Goal: Task Accomplishment & Management: Manage account settings

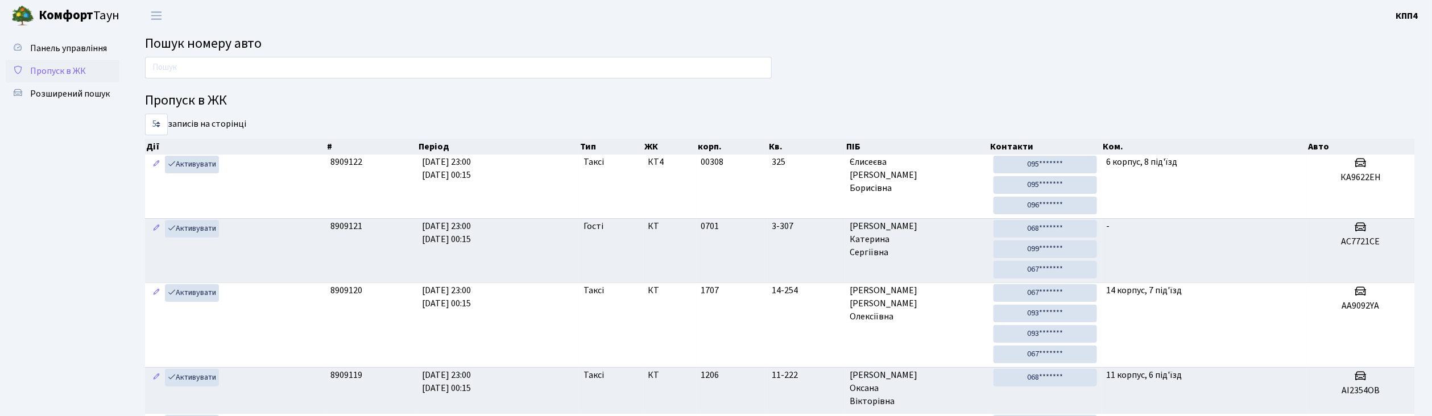
click at [74, 76] on span "Пропуск в ЖК" at bounding box center [58, 71] width 56 height 13
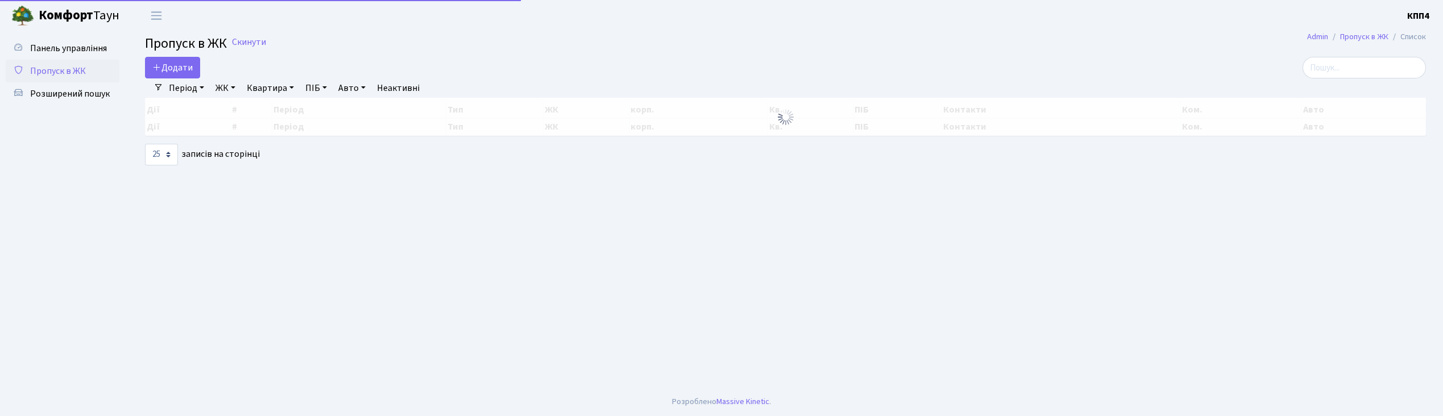
select select "25"
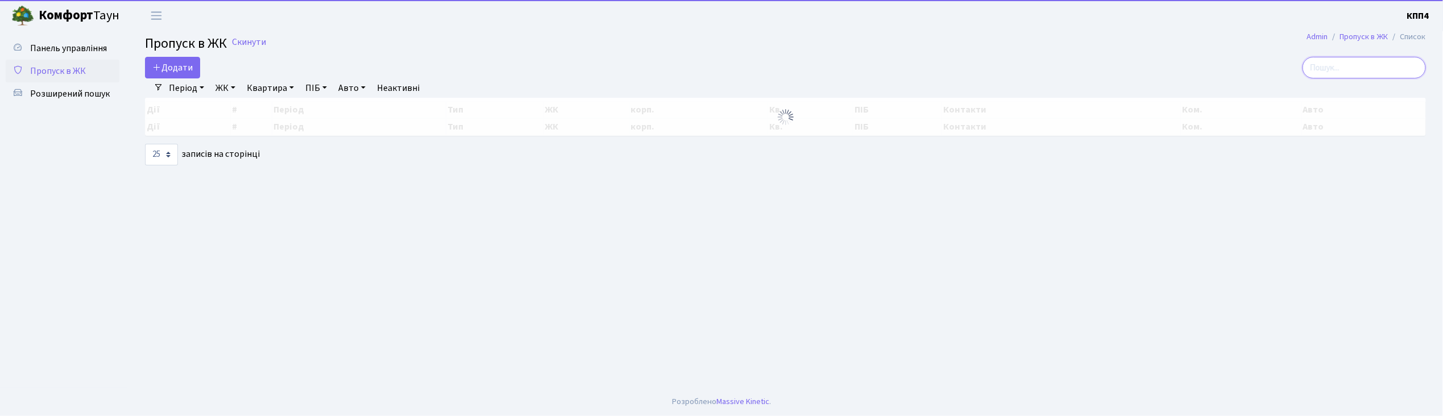
click at [1352, 76] on input "search" at bounding box center [1364, 68] width 123 height 22
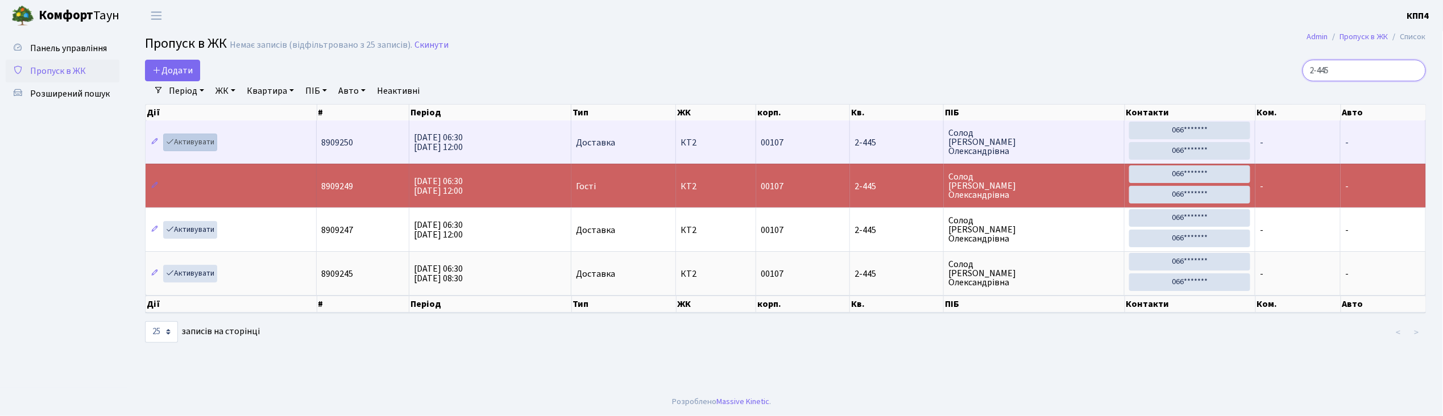
type input "2-445"
click at [184, 142] on link "Активувати" at bounding box center [190, 143] width 54 height 18
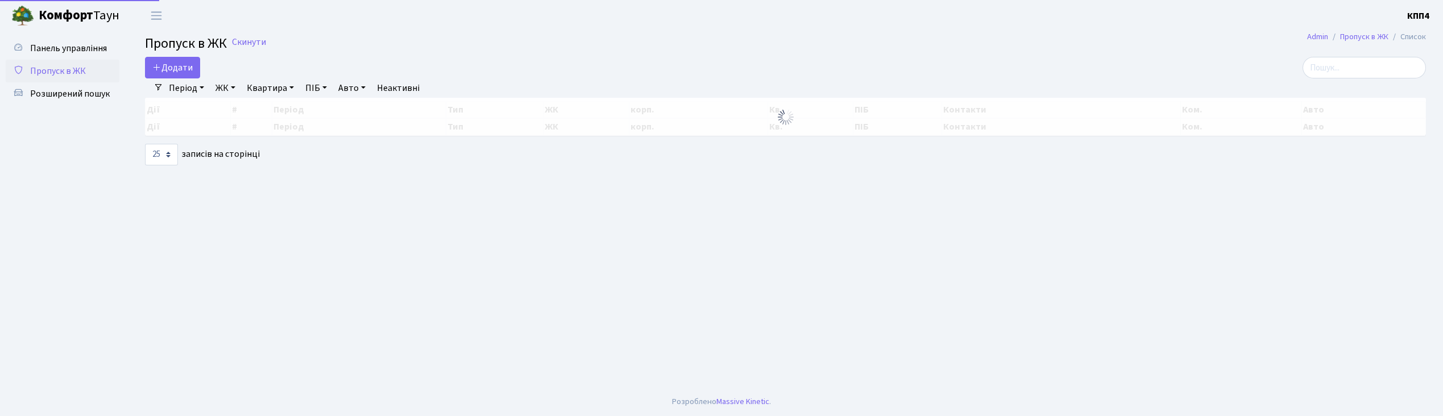
select select "25"
click at [82, 49] on span "Панель управління" at bounding box center [68, 48] width 77 height 13
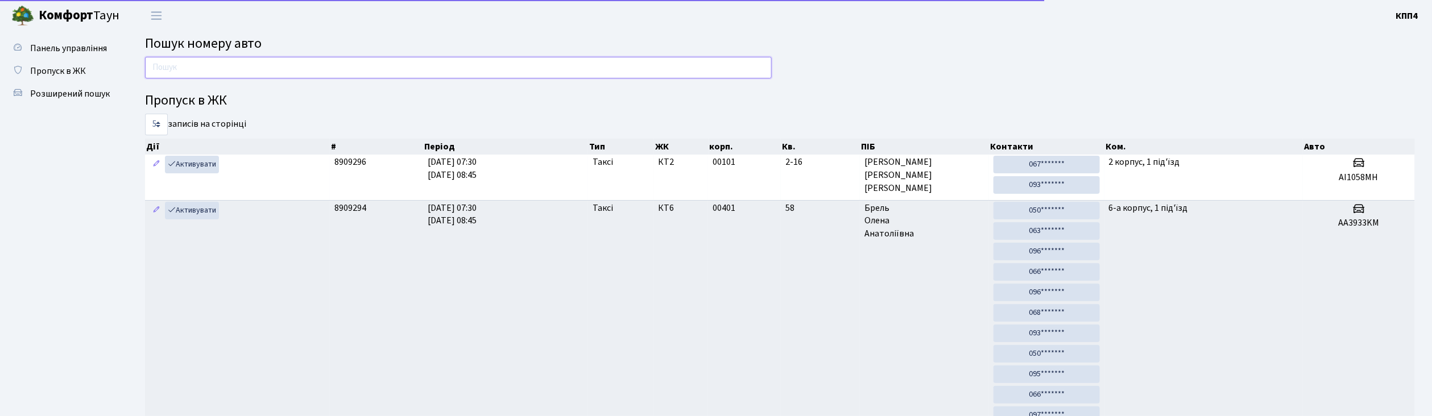
click at [205, 69] on input "text" at bounding box center [458, 68] width 627 height 22
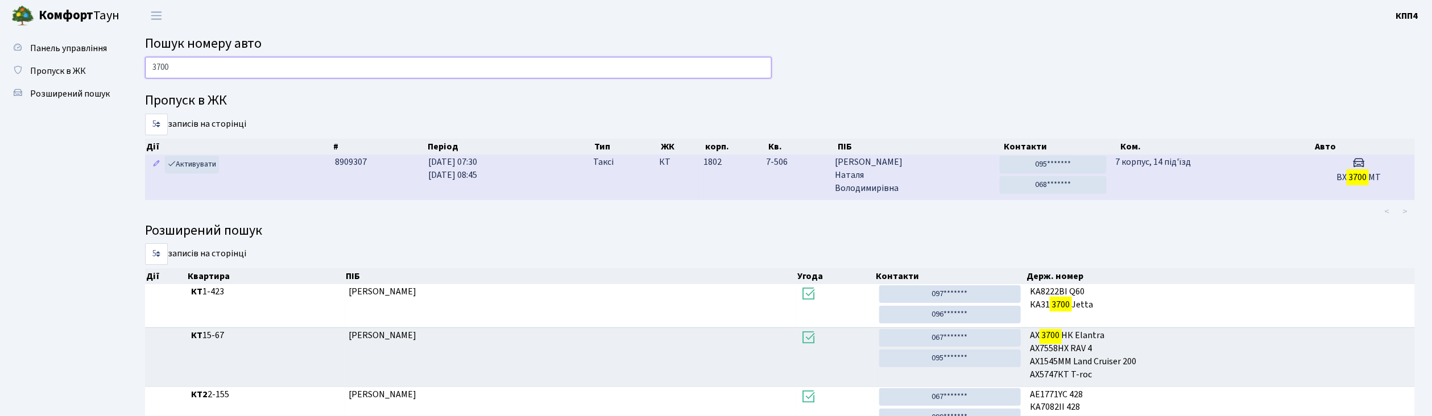
type input "3700"
click at [944, 176] on span "Літвінова Наталя Володимирівна" at bounding box center [913, 175] width 156 height 39
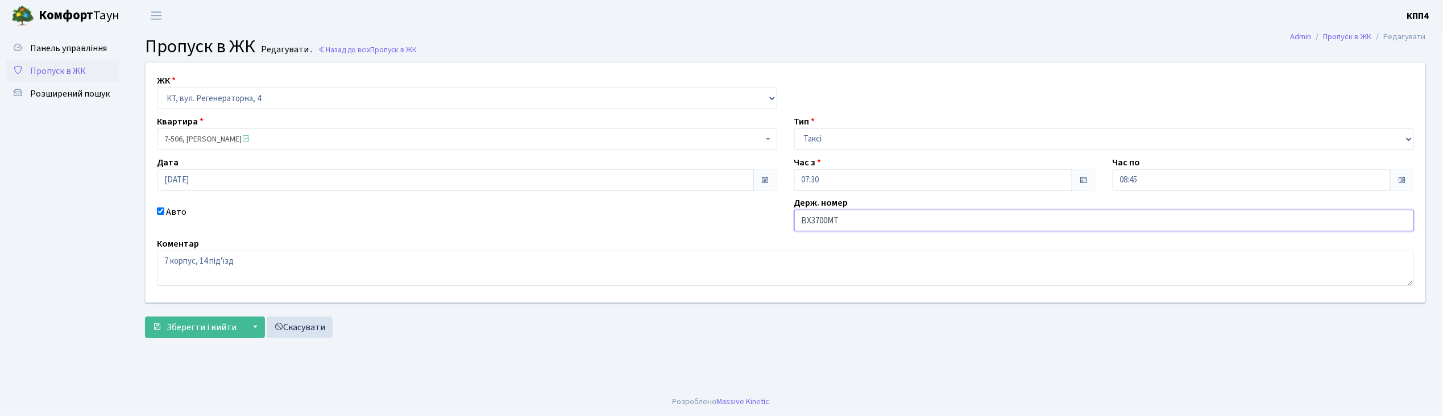
click at [843, 221] on input "ВХ3700МТ" at bounding box center [1104, 221] width 620 height 22
type input "ВХ3700НТ"
click at [192, 324] on span "Зберегти і вийти" at bounding box center [202, 327] width 70 height 13
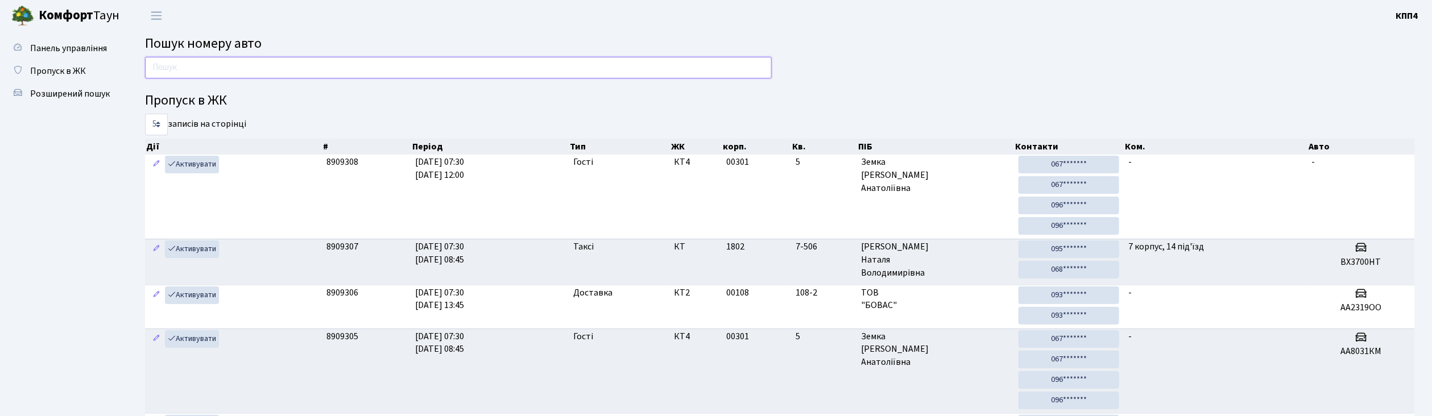
click at [349, 72] on input "text" at bounding box center [458, 68] width 627 height 22
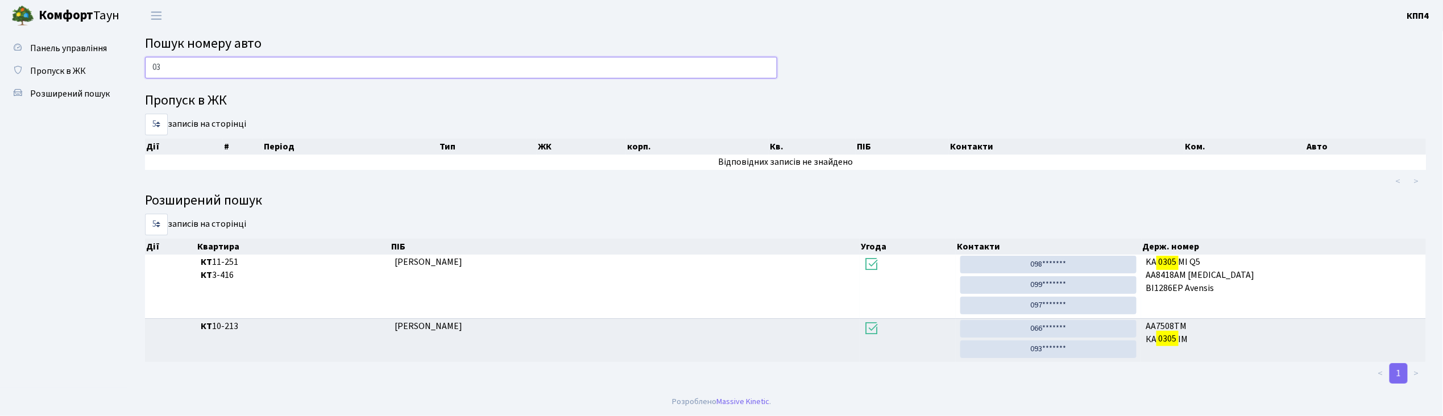
type input "0"
